Goal: Information Seeking & Learning: Find specific fact

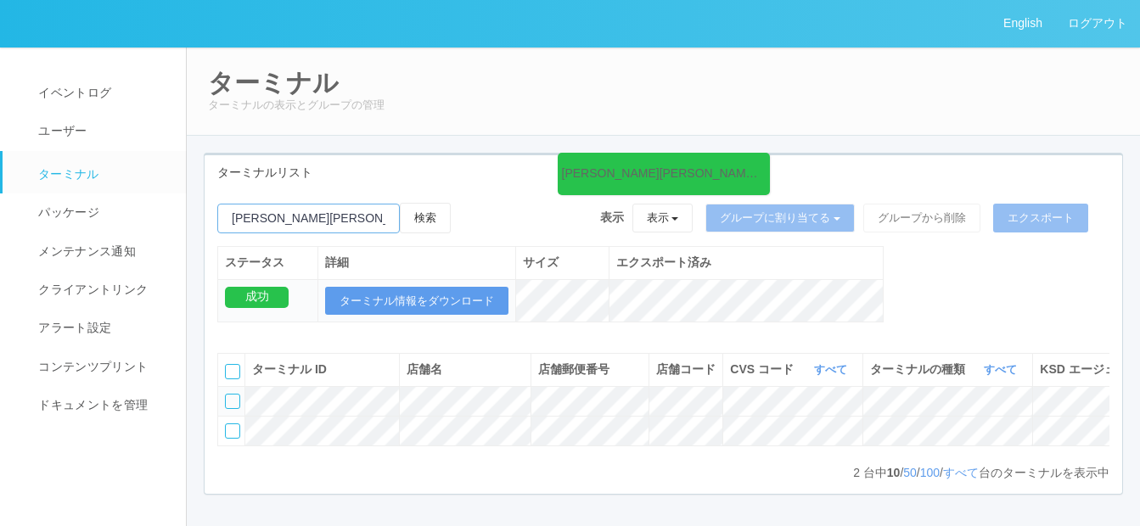
click at [289, 218] on input "emailSearch" at bounding box center [308, 219] width 182 height 30
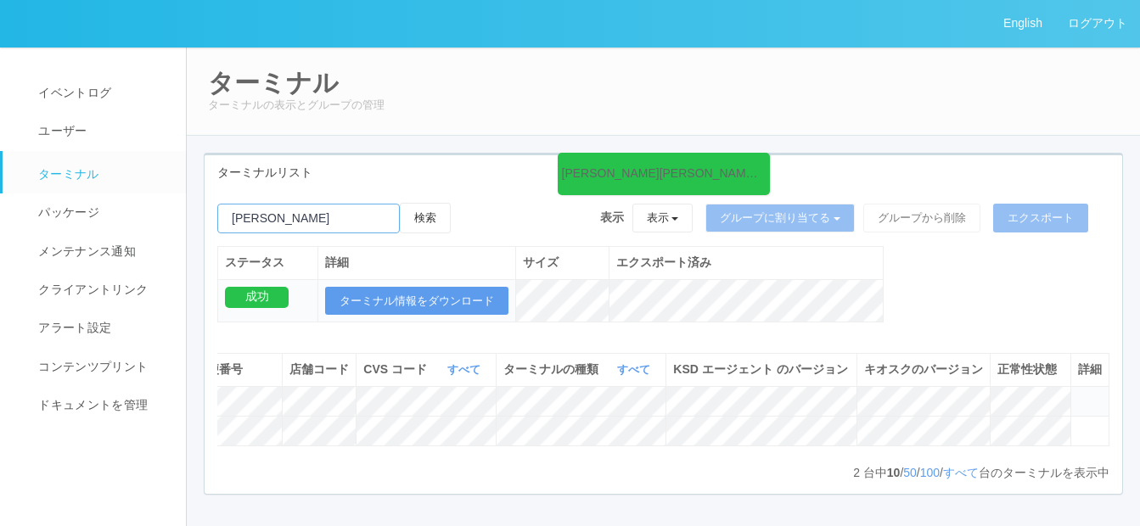
type input "平"
type input "城東区役所"
click at [427, 222] on button "検索" at bounding box center [425, 218] width 51 height 31
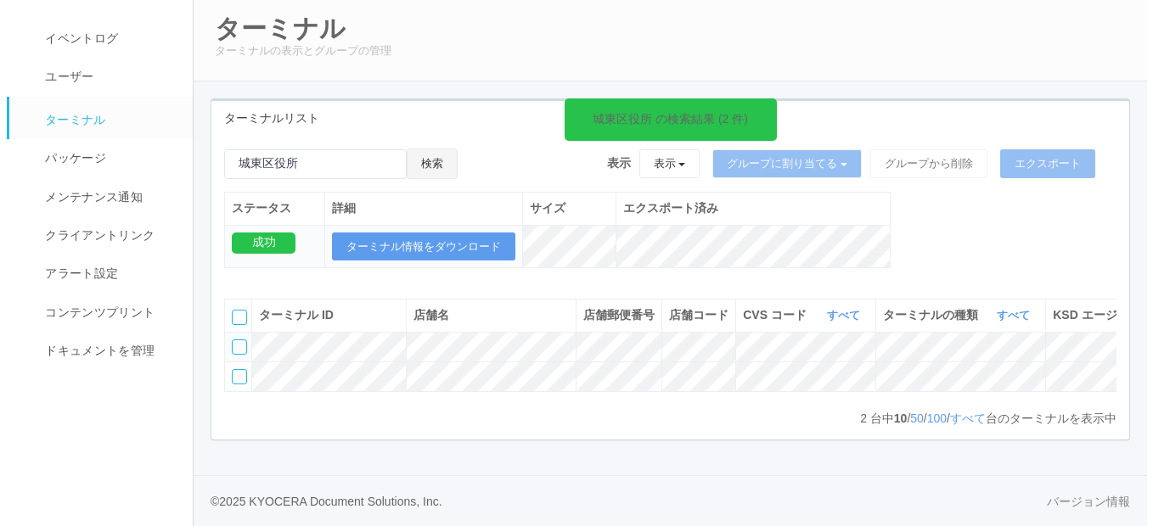
scroll to position [0, 373]
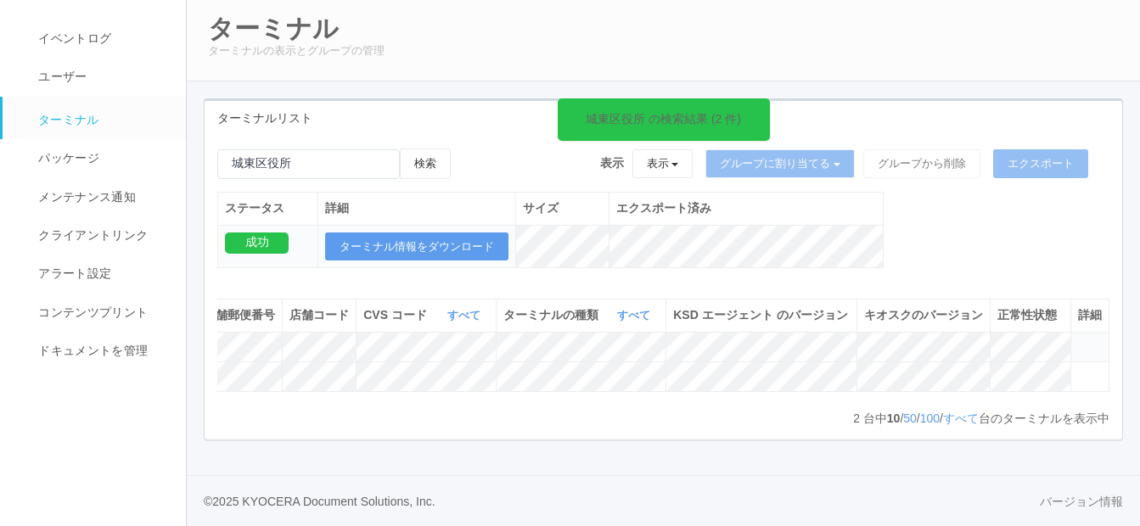
click at [1078, 340] on icon at bounding box center [1078, 340] width 0 height 0
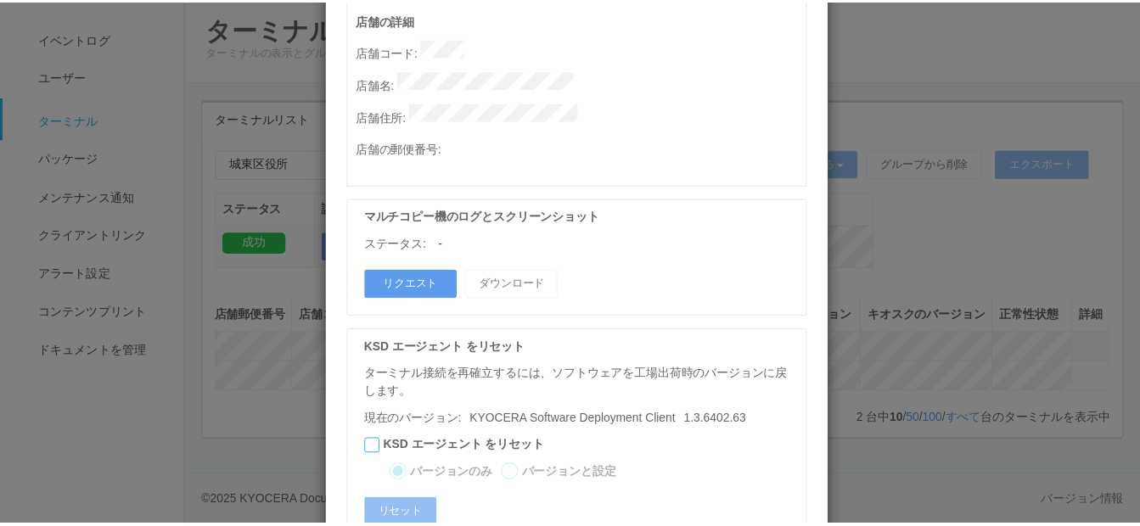
scroll to position [960, 0]
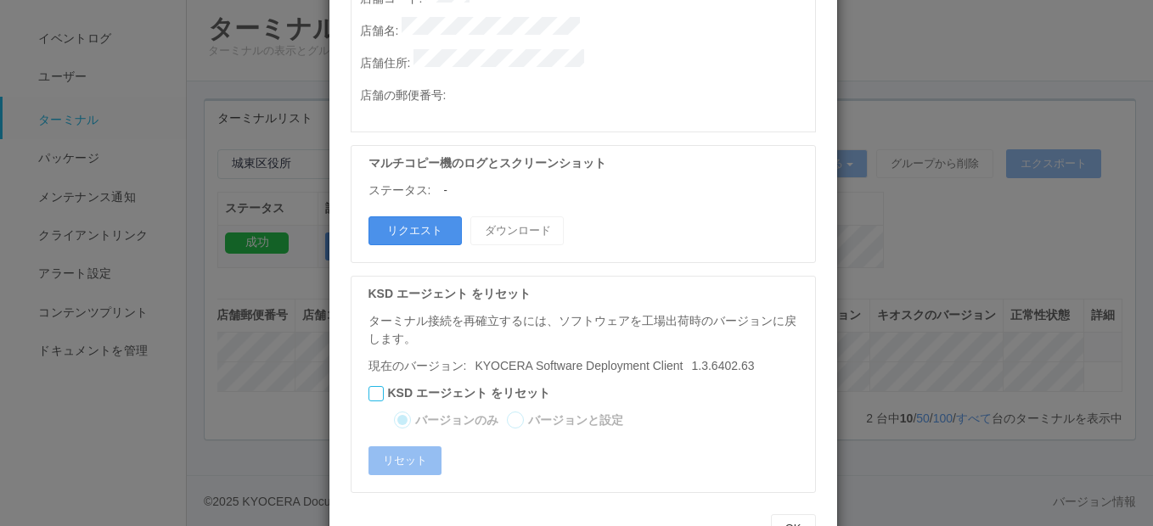
click at [414, 216] on button "リクエスト" at bounding box center [414, 230] width 93 height 29
click at [788, 514] on button "OK" at bounding box center [793, 528] width 45 height 29
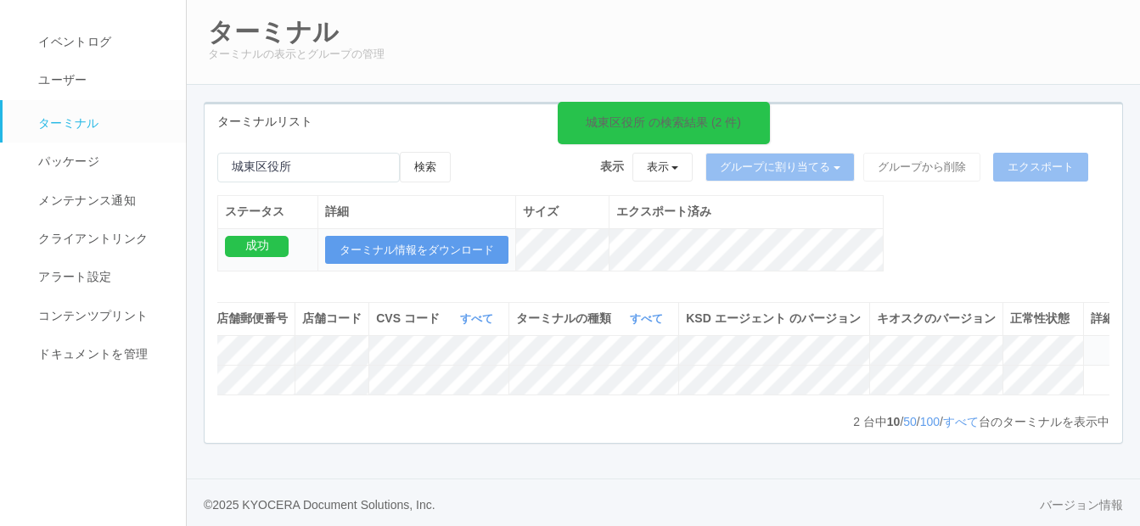
scroll to position [0, 0]
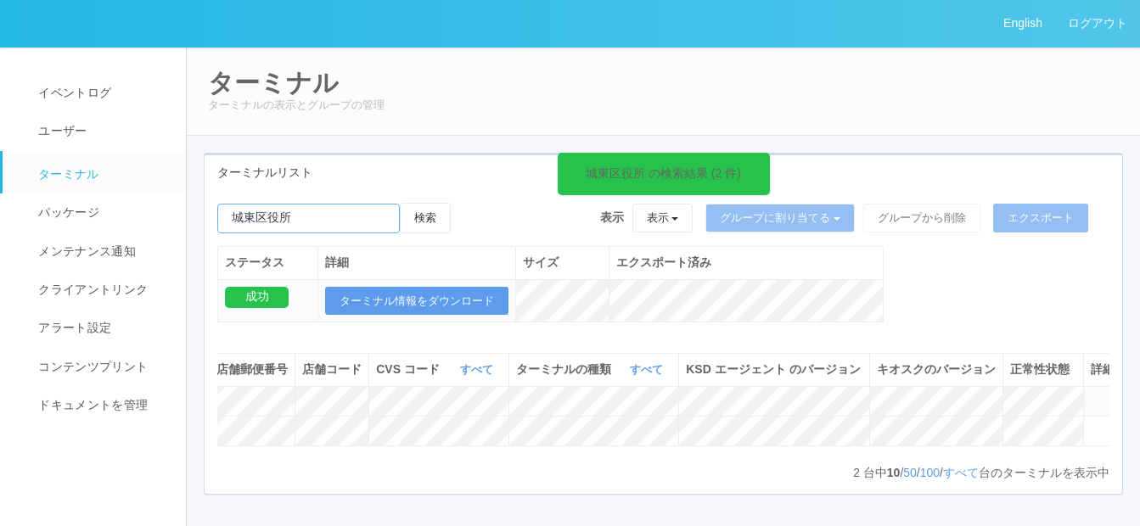
drag, startPoint x: 329, startPoint y: 227, endPoint x: 231, endPoint y: 221, distance: 98.6
click at [231, 221] on input "emailSearch" at bounding box center [308, 219] width 182 height 30
paste input "江別中央"
click at [436, 217] on button "検索" at bounding box center [425, 218] width 51 height 31
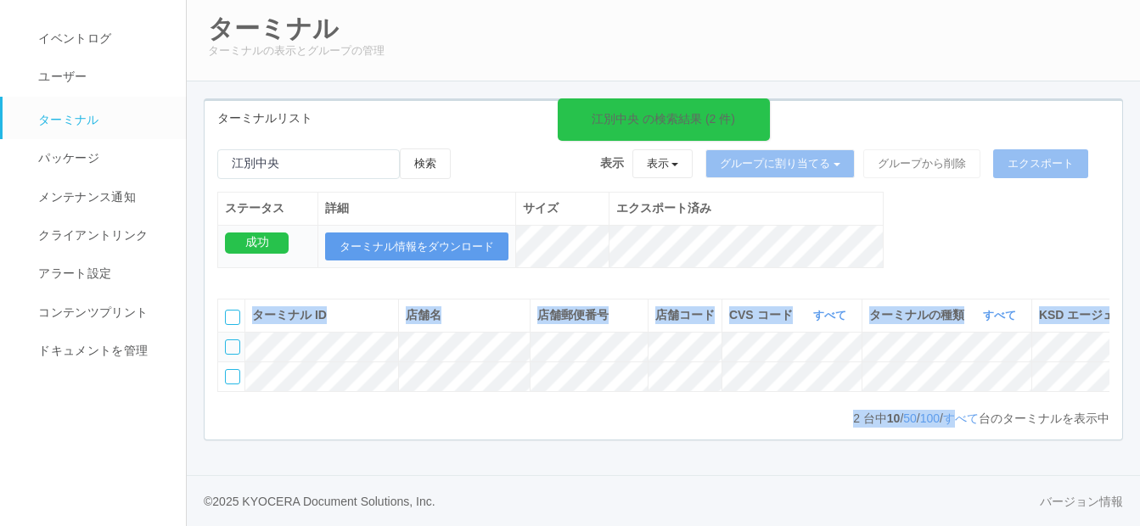
scroll to position [101, 0]
drag, startPoint x: 626, startPoint y: 497, endPoint x: 1005, endPoint y: 529, distance: 379.9
click at [1005, 472] on html "English ログアウト イベントログ ユーザー ターミナル パッケージ メンテナンス通知 クライアントリンク アラート設定 コンテンツプリント ドキュメン…" at bounding box center [570, 209] width 1140 height 526
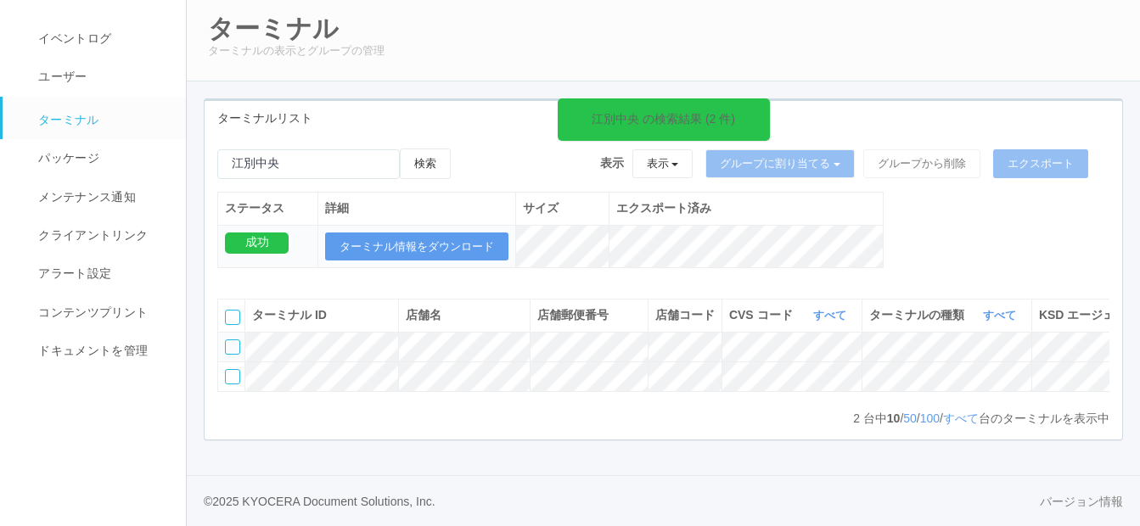
drag, startPoint x: 1005, startPoint y: 529, endPoint x: 944, endPoint y: 216, distance: 318.3
click at [944, 216] on div "江別中央 の検索結果 (2 件) 検索 表示 表示 すべてのターミナル 未割り当てのターミナル グループを追加 グループ名を編集 アーカイブ済みのターミナル …" at bounding box center [664, 218] width 918 height 138
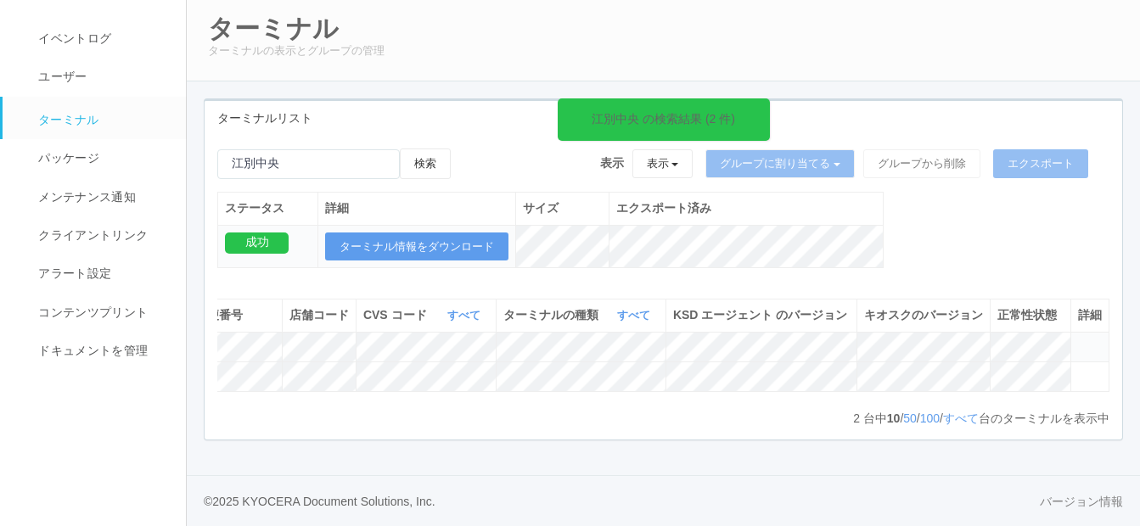
click at [1078, 340] on icon at bounding box center [1078, 340] width 0 height 0
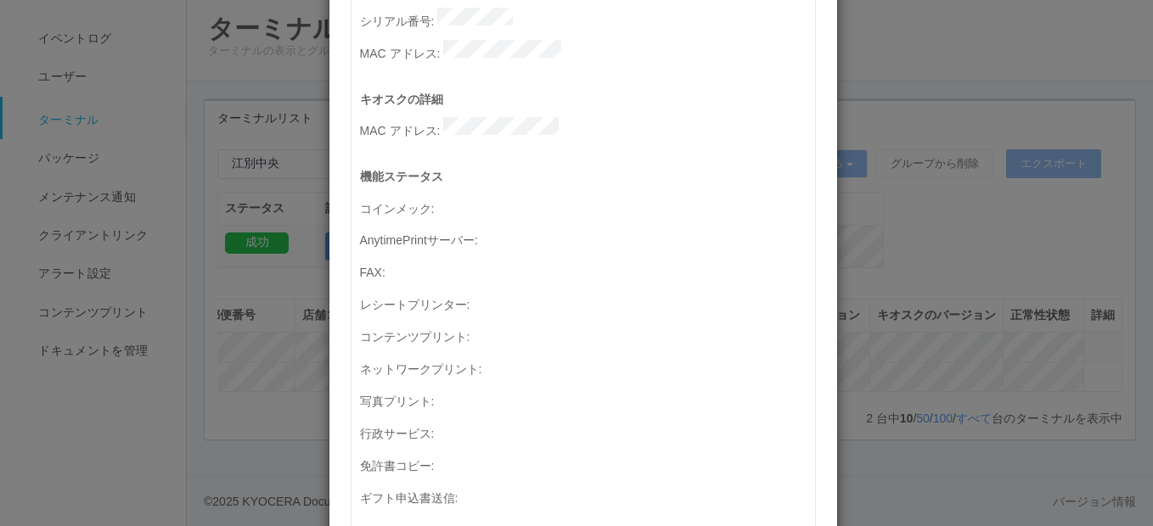
scroll to position [0, 0]
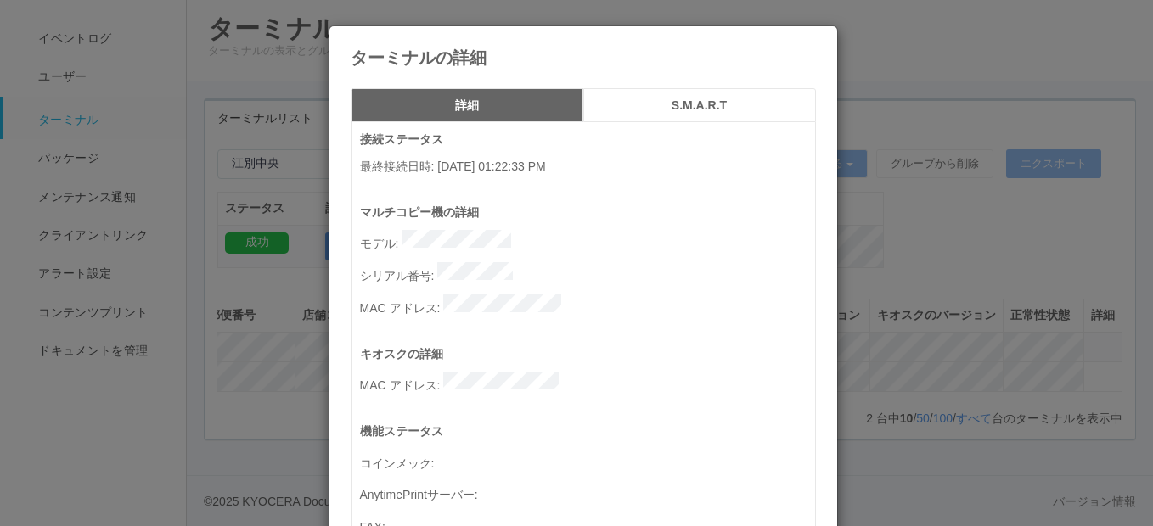
click at [681, 112] on h5 "S.M.A.R.T" at bounding box center [699, 105] width 221 height 13
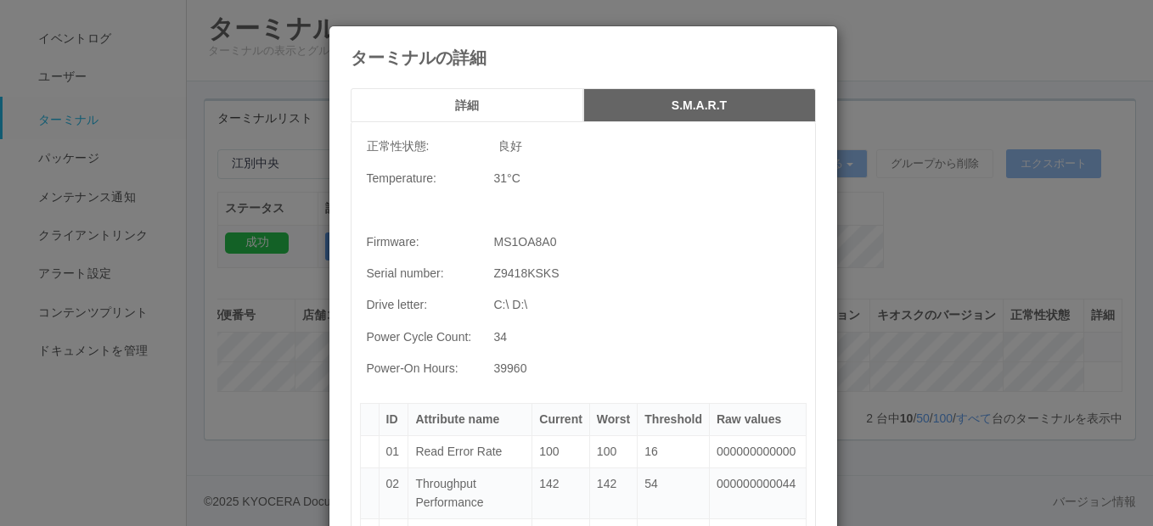
click at [465, 106] on h5 "詳細" at bounding box center [466, 105] width 221 height 13
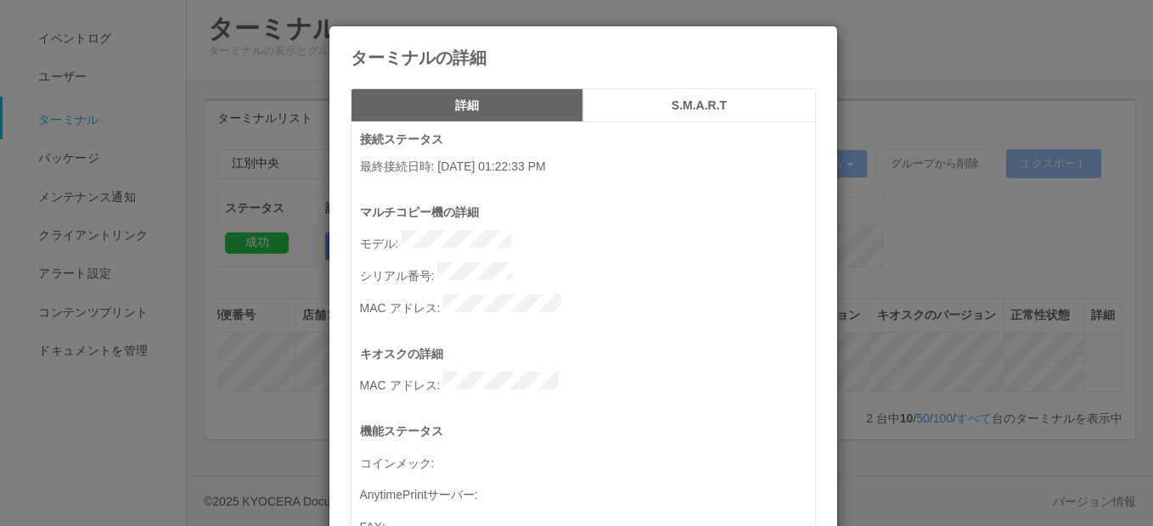
click at [816, 39] on icon at bounding box center [816, 39] width 0 height 0
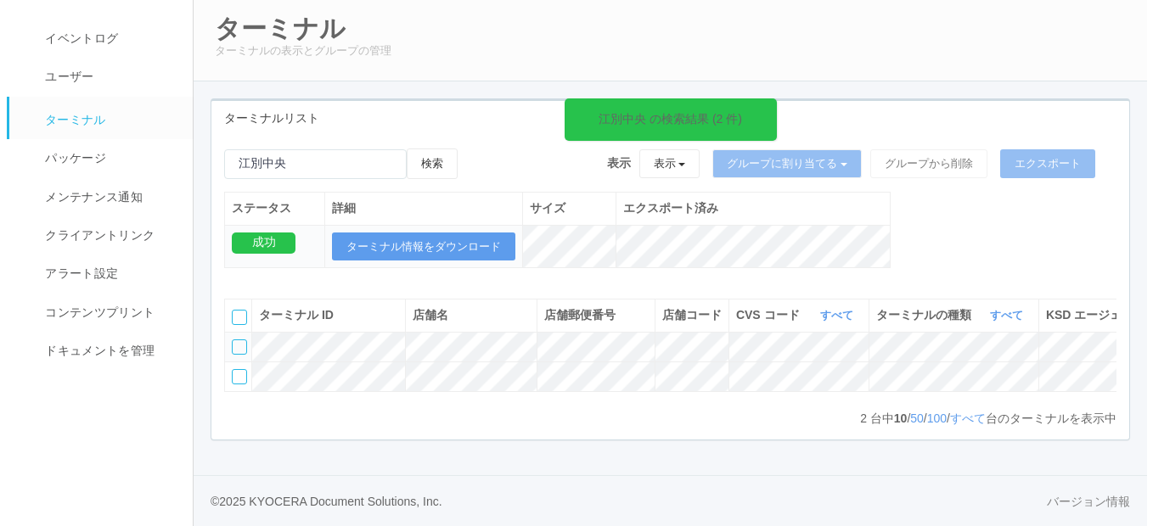
scroll to position [0, 366]
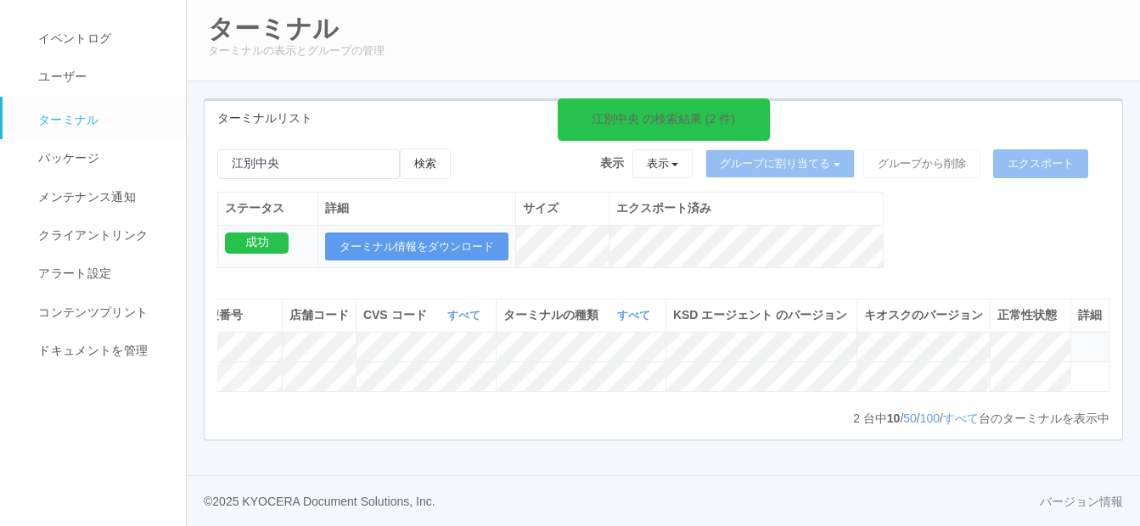
click at [1078, 340] on icon at bounding box center [1078, 340] width 0 height 0
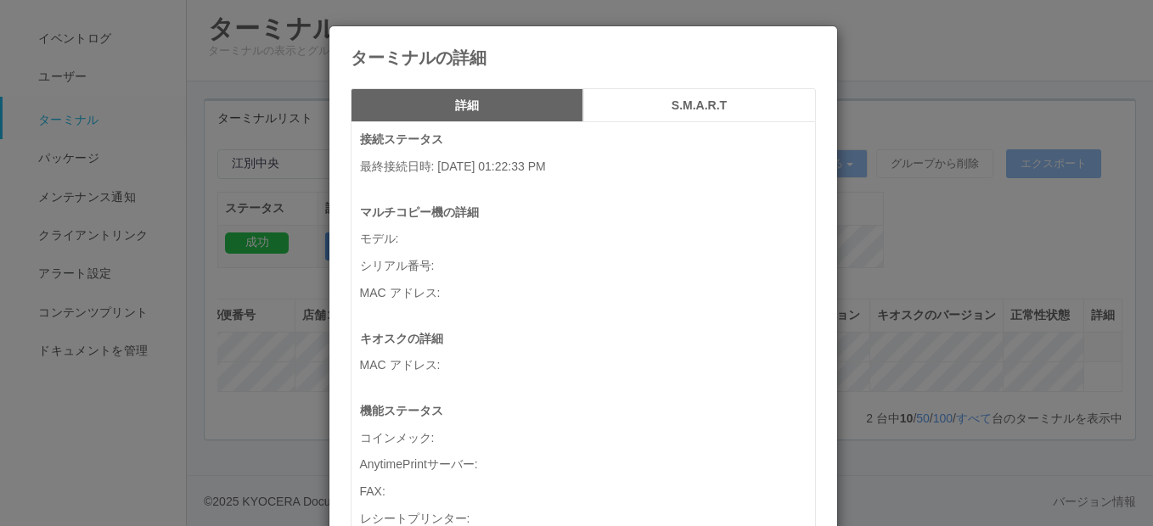
scroll to position [0, 353]
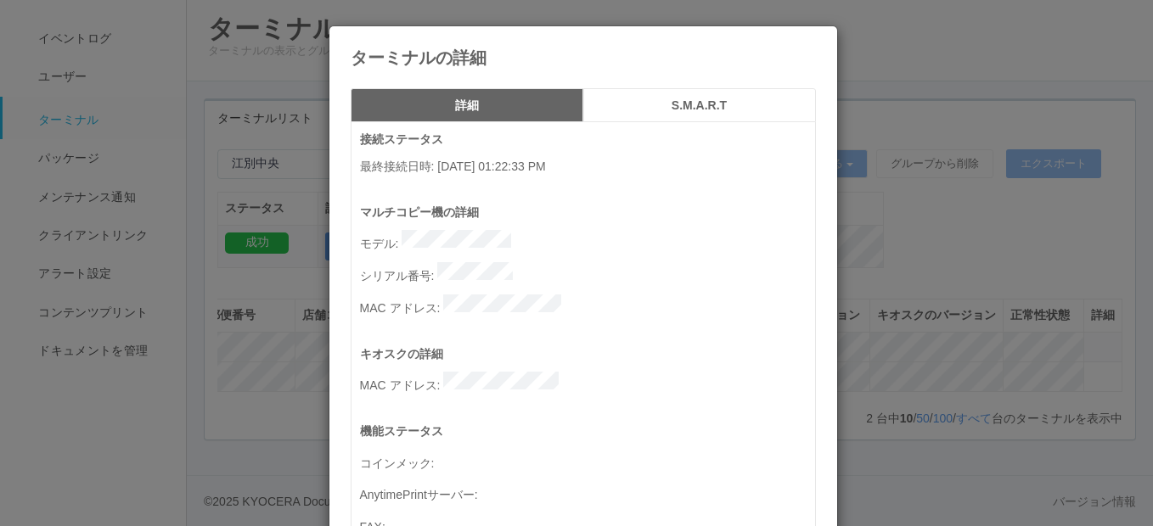
click at [674, 105] on h5 "S.M.A.R.T" at bounding box center [699, 105] width 221 height 13
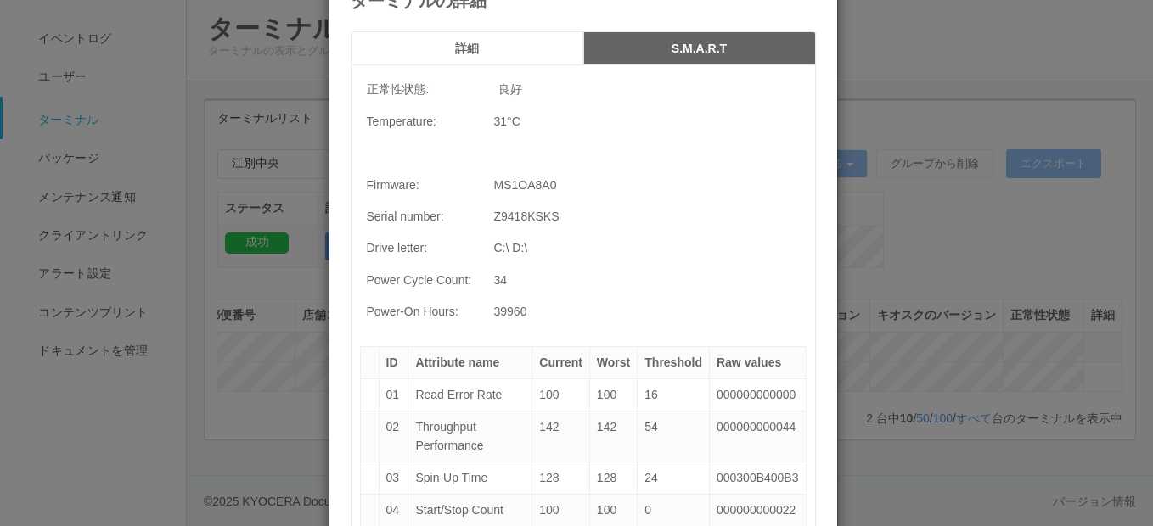
scroll to position [85, 0]
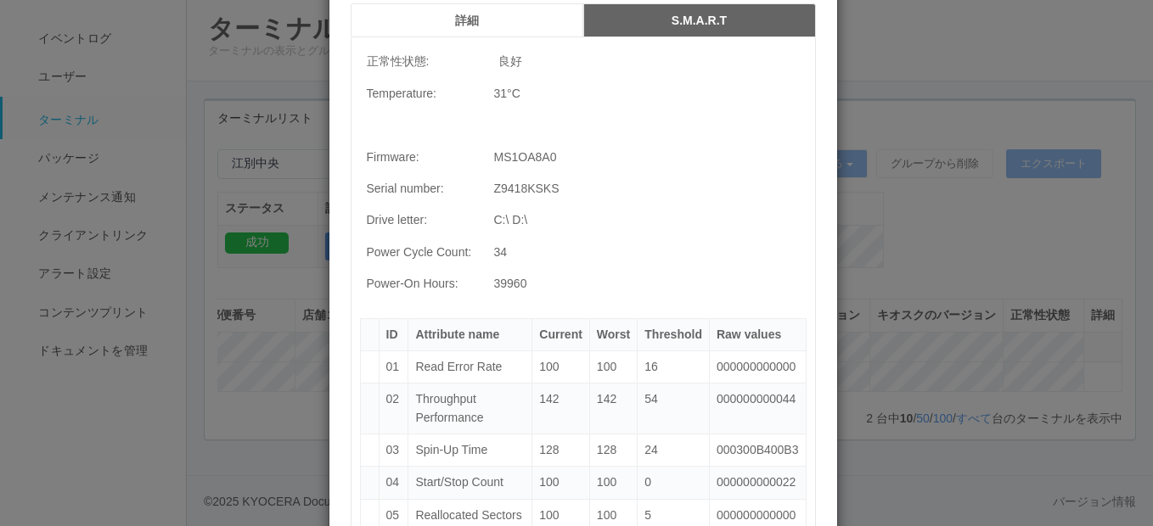
click at [479, 14] on h5 "詳細" at bounding box center [466, 20] width 221 height 13
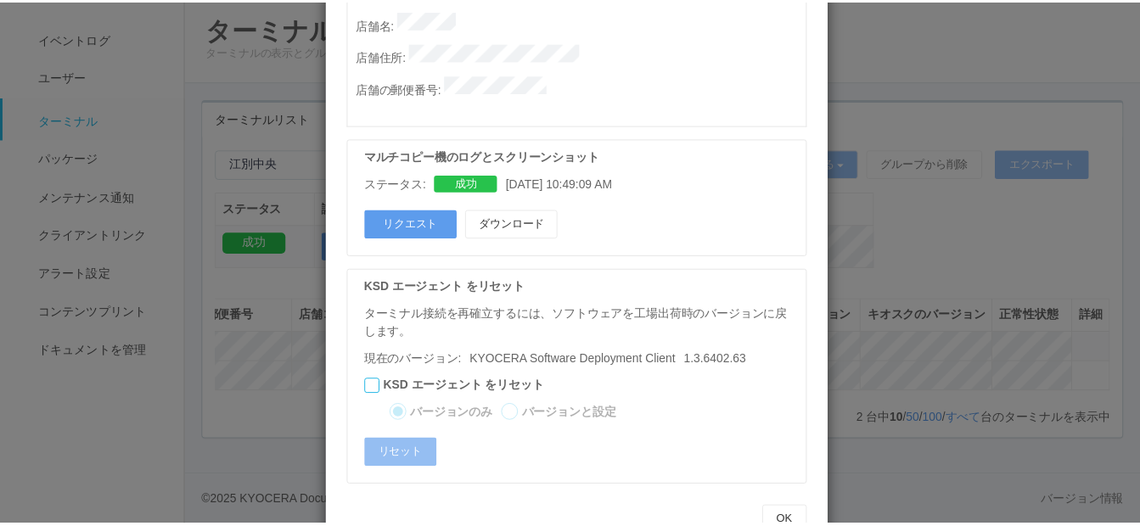
scroll to position [993, 0]
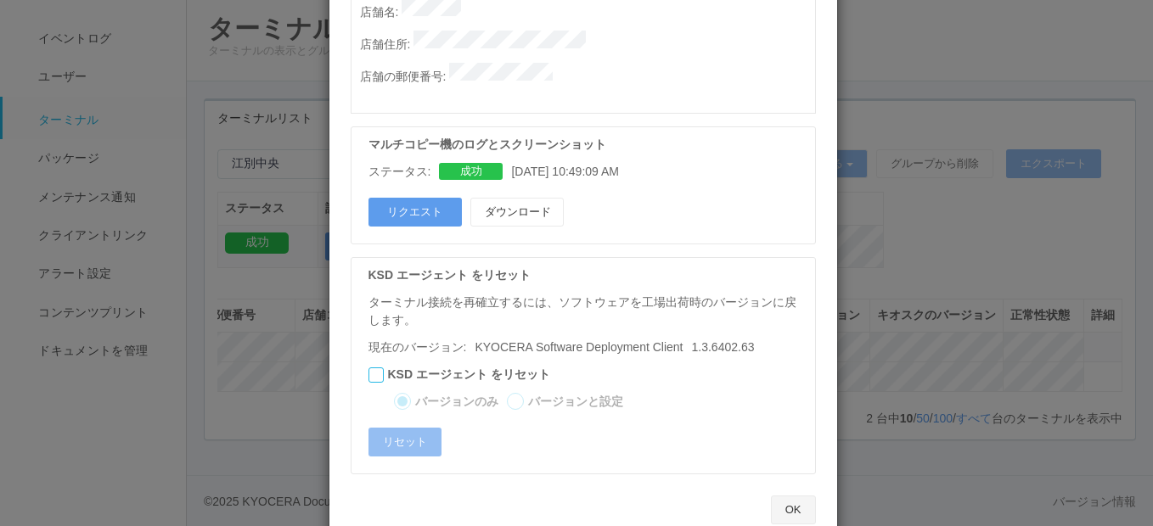
click at [779, 496] on button "OK" at bounding box center [793, 510] width 45 height 29
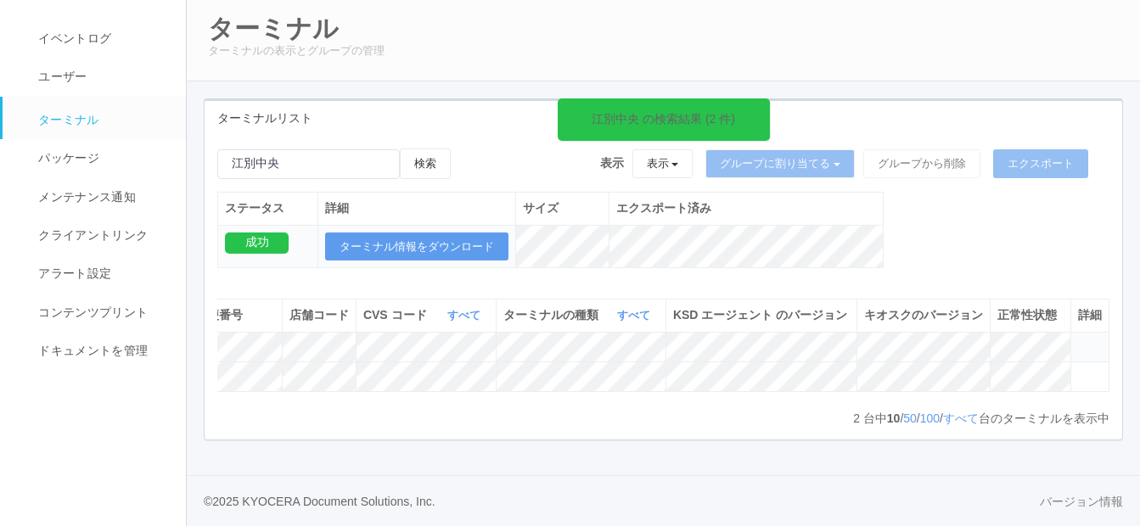
scroll to position [0, 0]
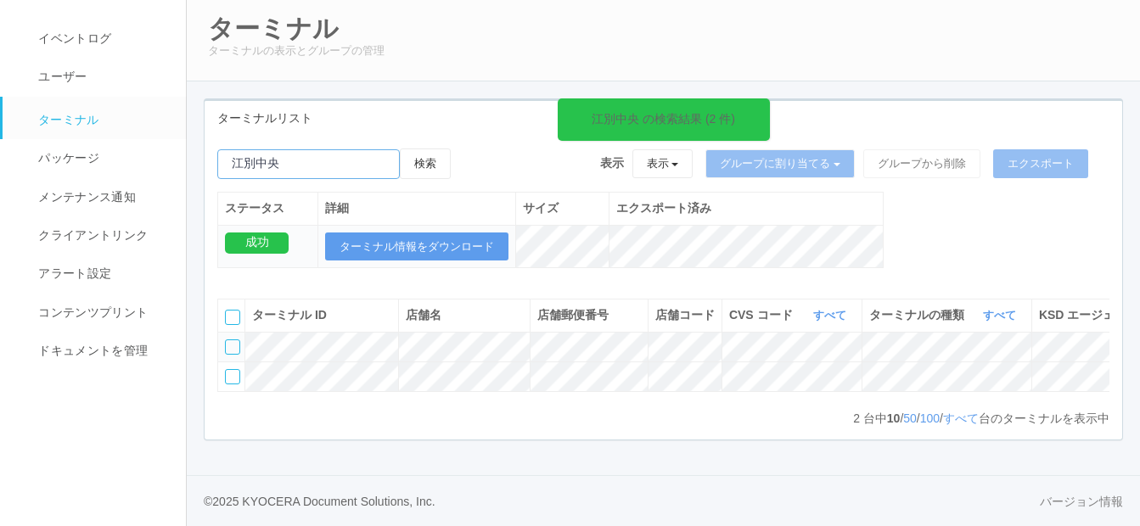
click at [255, 149] on input "emailSearch" at bounding box center [308, 164] width 182 height 30
type input "[PERSON_NAME]中央"
click at [441, 149] on button "検索" at bounding box center [425, 164] width 51 height 31
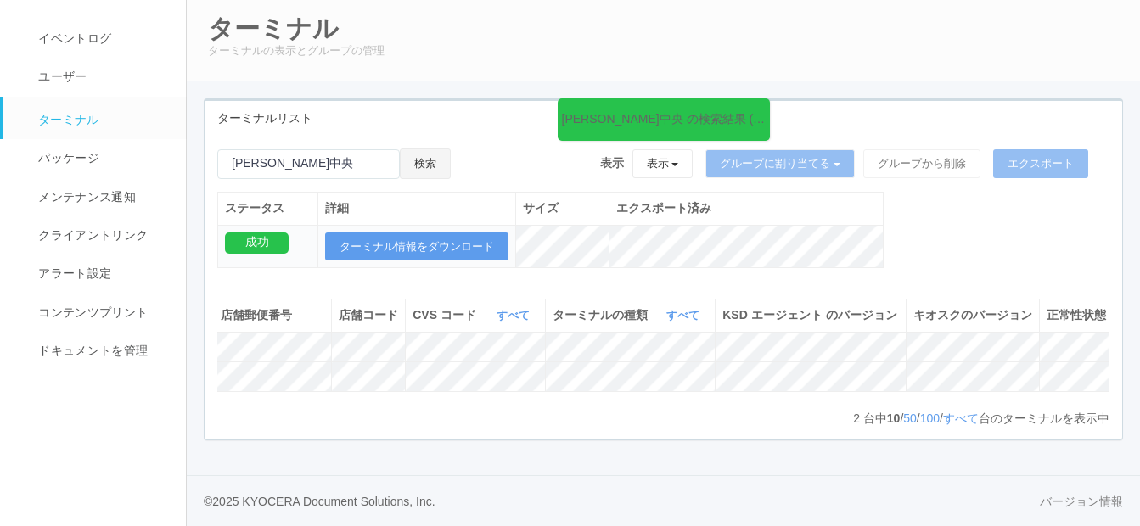
scroll to position [0, 367]
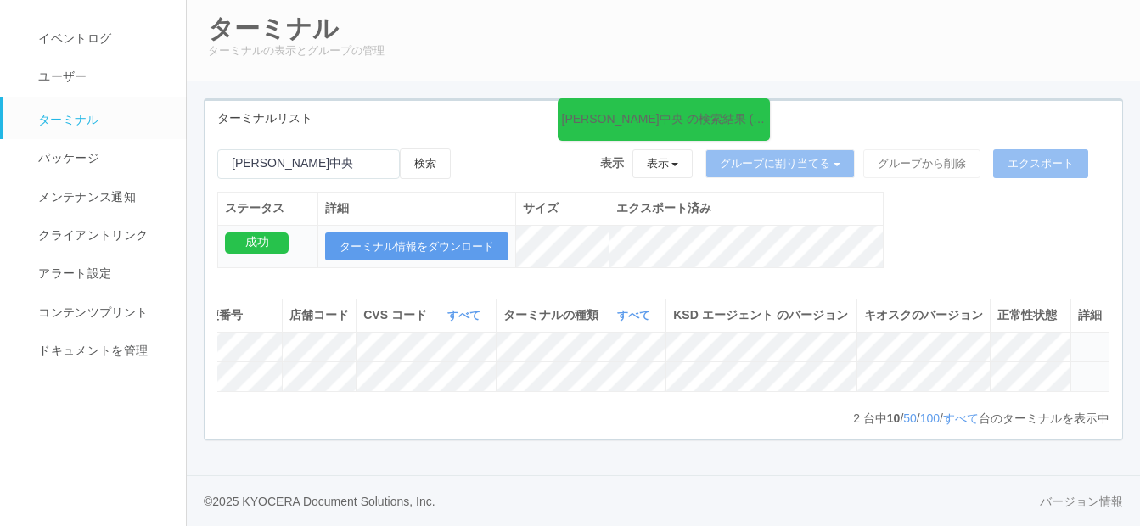
click at [1078, 369] on icon at bounding box center [1078, 369] width 0 height 0
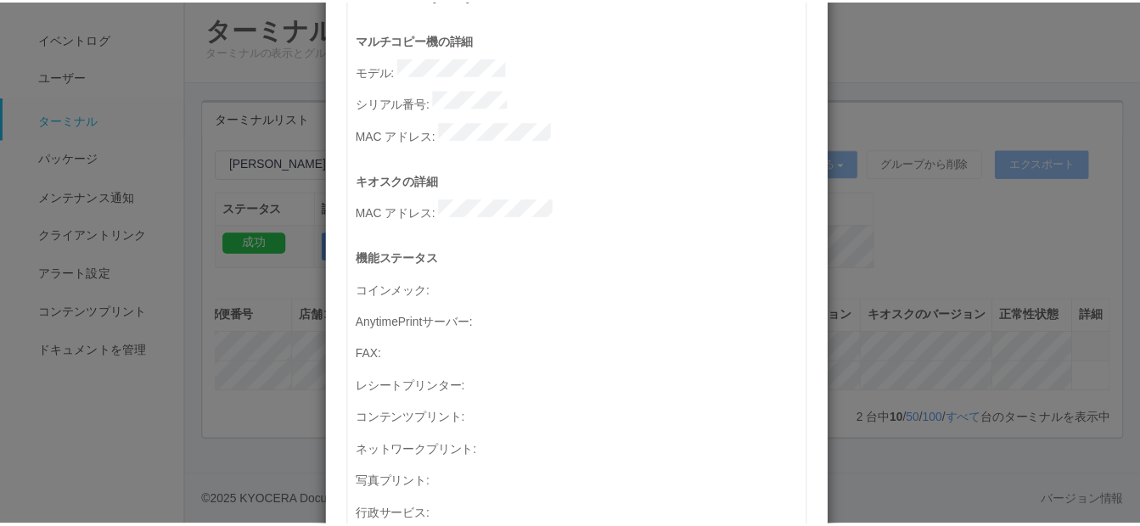
scroll to position [0, 0]
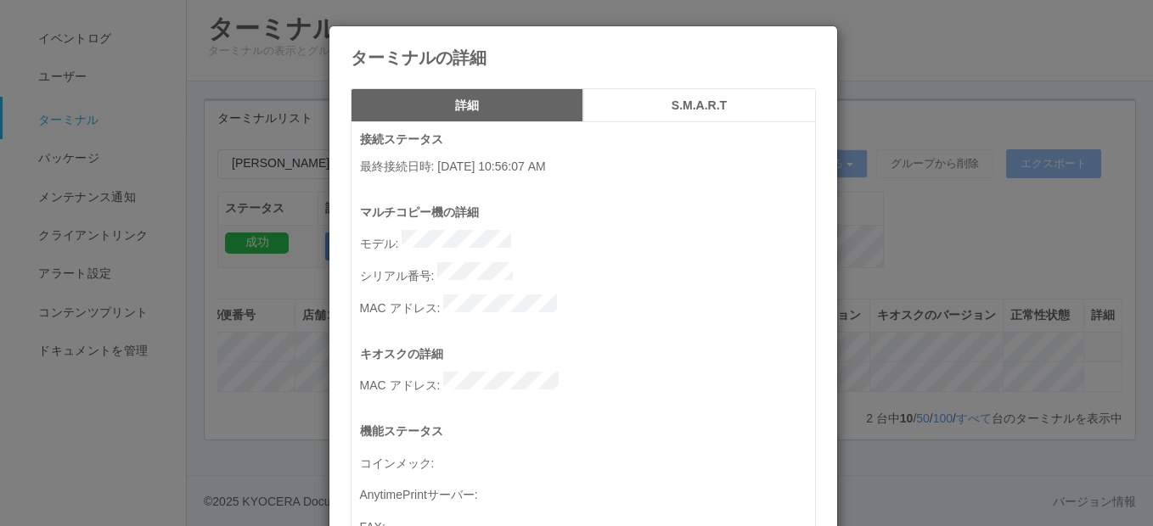
drag, startPoint x: 812, startPoint y: 38, endPoint x: 803, endPoint y: 48, distance: 13.2
click at [809, 42] on div "ターミナルの詳細" at bounding box center [583, 46] width 508 height 41
click at [816, 39] on icon at bounding box center [816, 39] width 0 height 0
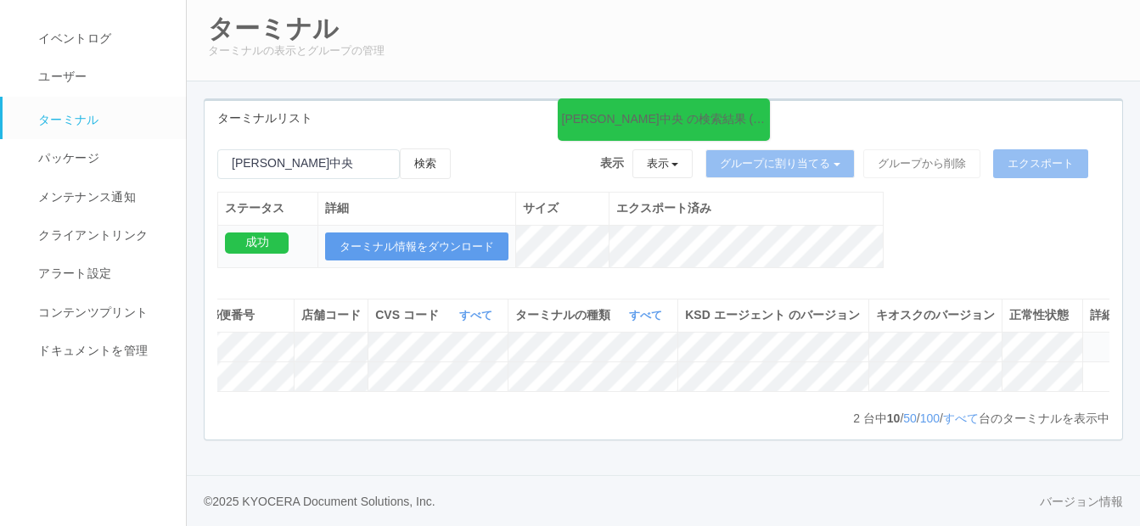
click at [865, 363] on tr at bounding box center [492, 377] width 1257 height 30
click at [1030, 332] on tbody at bounding box center [492, 361] width 1257 height 59
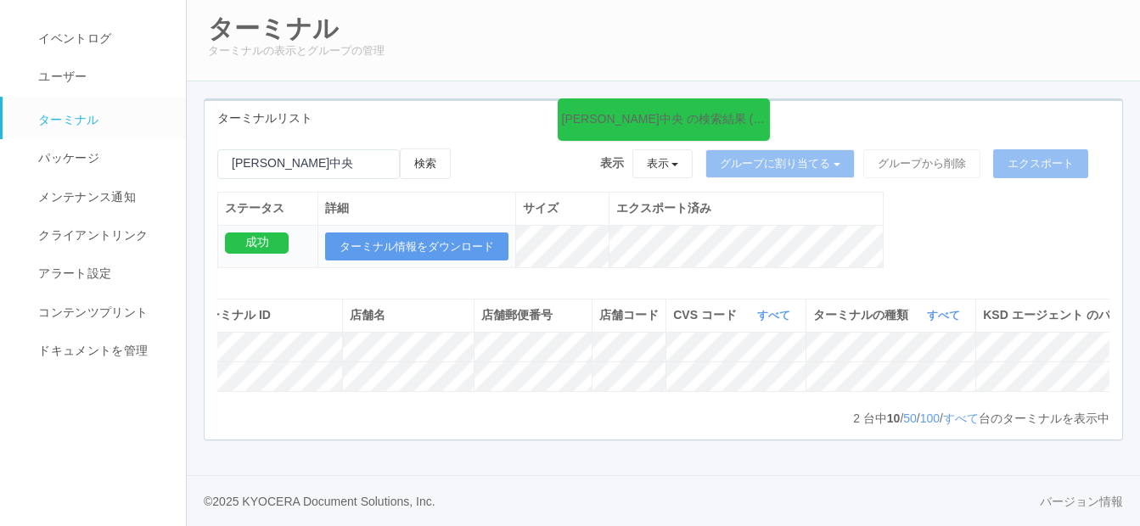
scroll to position [0, 35]
click at [526, 388] on div "ターミナル ID 店舗名 店舗郵便番号 店舗コード CVS コード すべて 表示 すべて 115110 300000 300001 300002 300003…" at bounding box center [663, 354] width 892 height 110
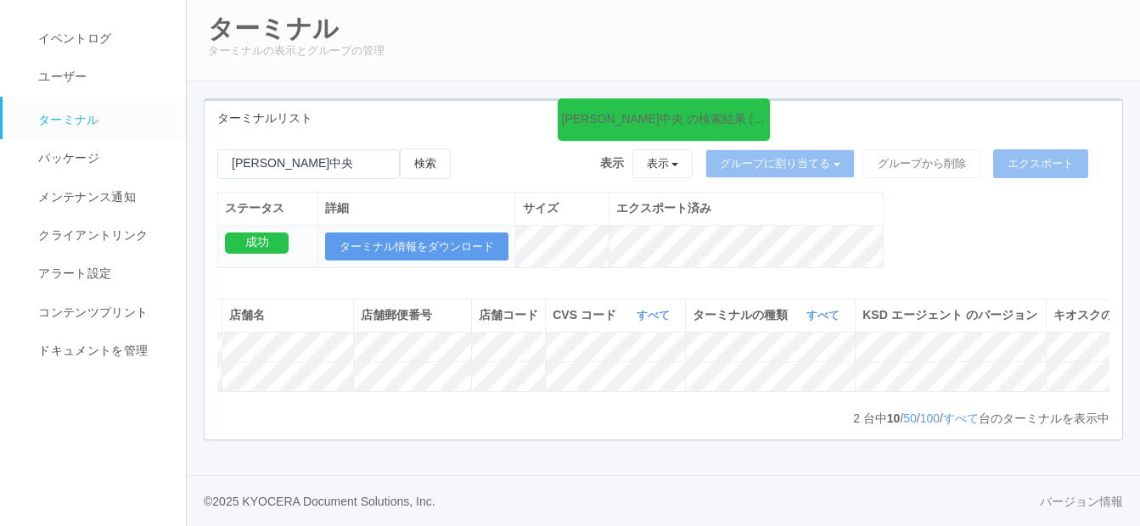
scroll to position [0, 367]
